Goal: Task Accomplishment & Management: Manage account settings

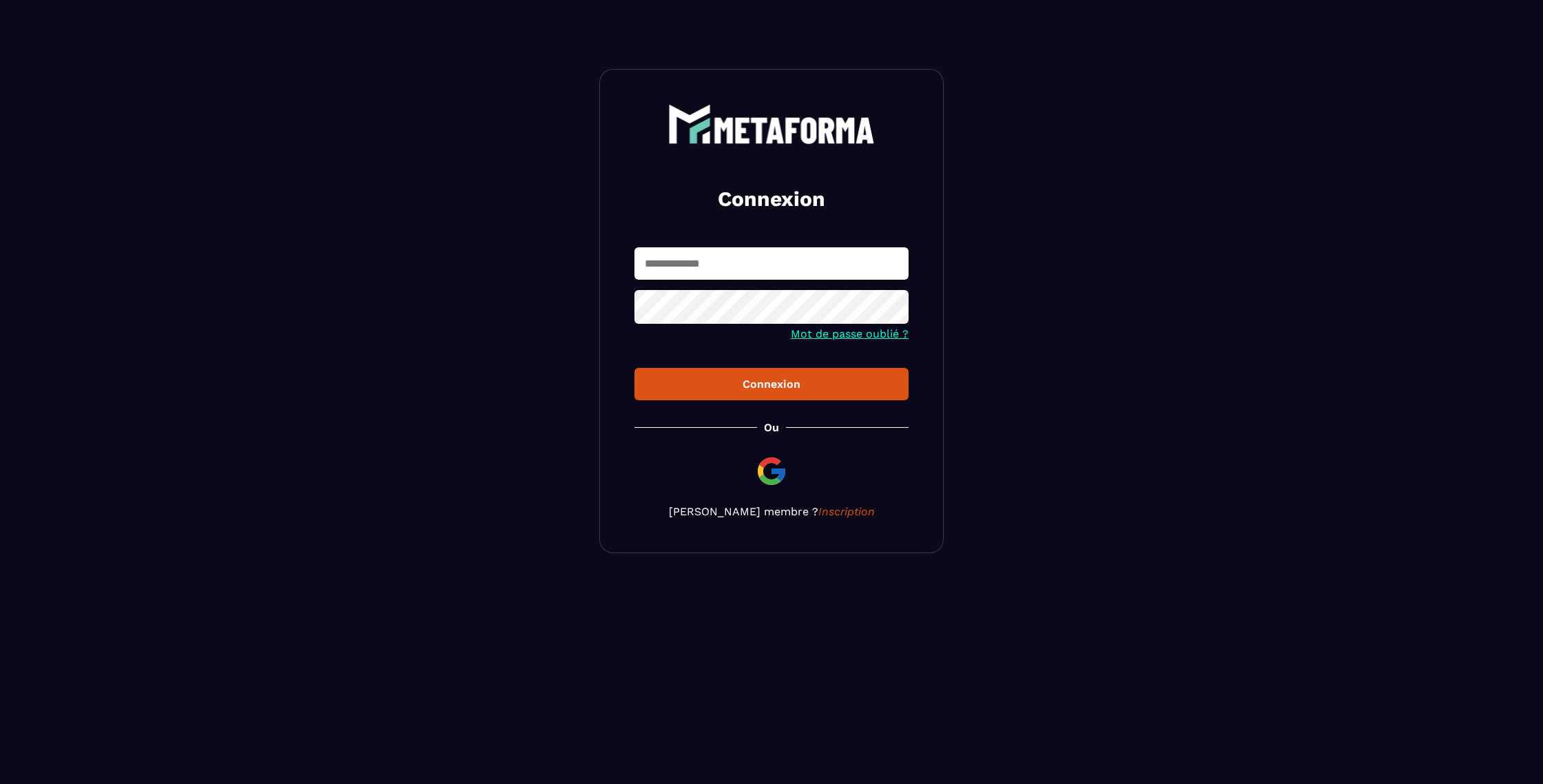
type input "**********"
click at [757, 402] on div "**********" at bounding box center [772, 310] width 345 height 484
click at [762, 391] on div "Connexion" at bounding box center [772, 383] width 252 height 13
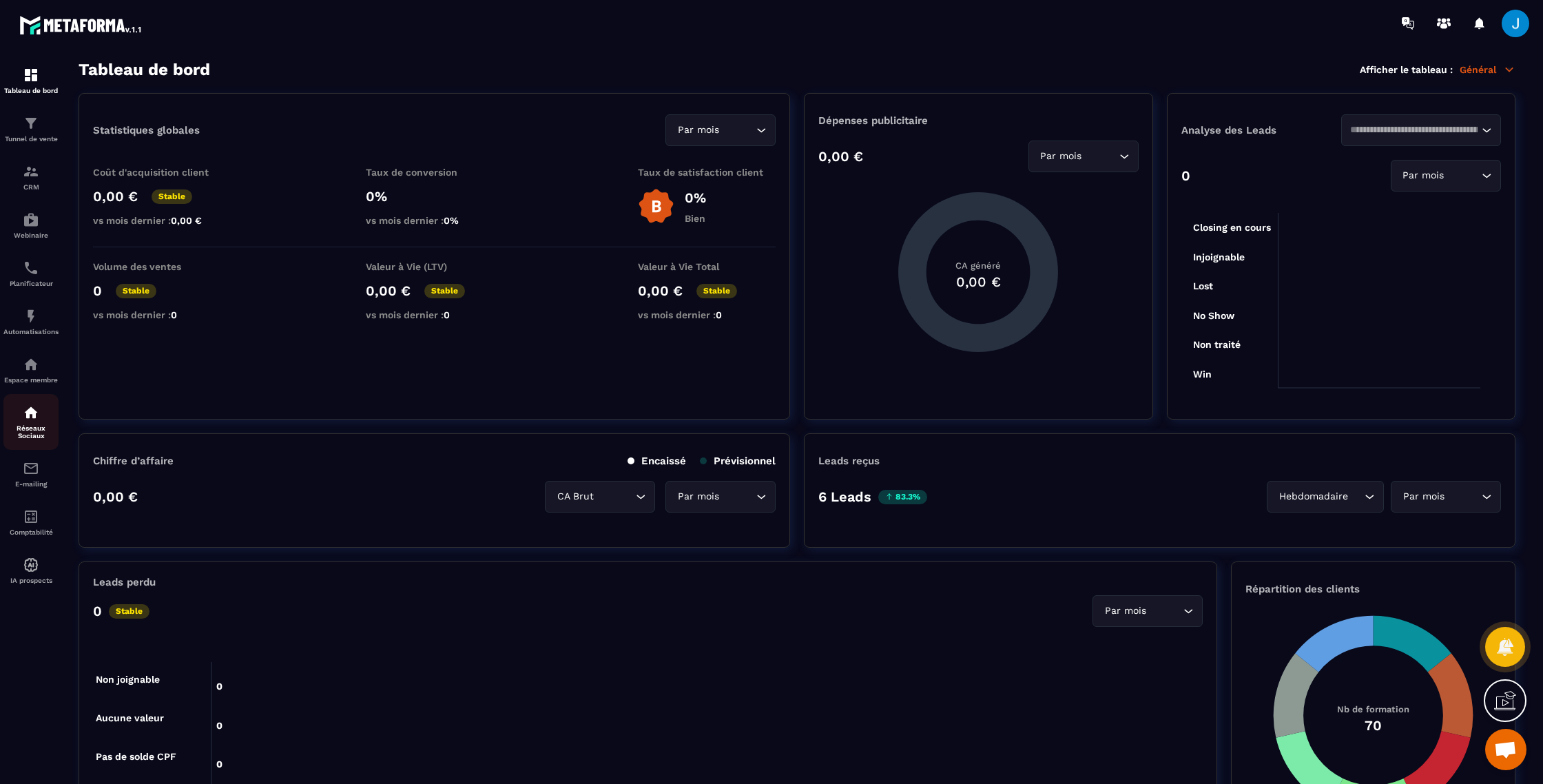
click at [26, 421] on img at bounding box center [30, 412] width 16 height 16
